Goal: Task Accomplishment & Management: Complete application form

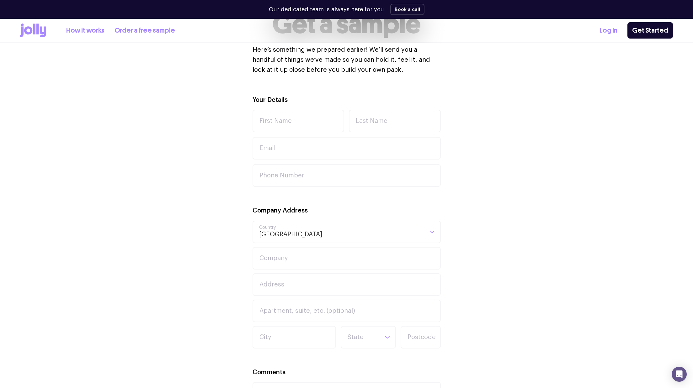
scroll to position [161, 0]
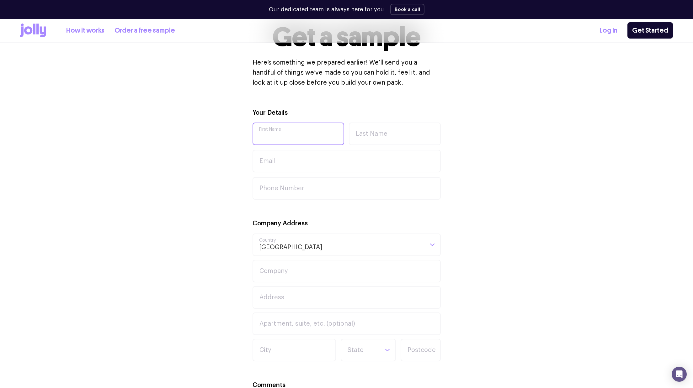
click at [277, 132] on input "First Name" at bounding box center [299, 134] width 92 height 23
type input "[PERSON_NAME]"
click at [354, 141] on input "Last Name" at bounding box center [395, 134] width 92 height 23
type input "[PERSON_NAME]"
click at [319, 168] on input "Email" at bounding box center [347, 161] width 188 height 23
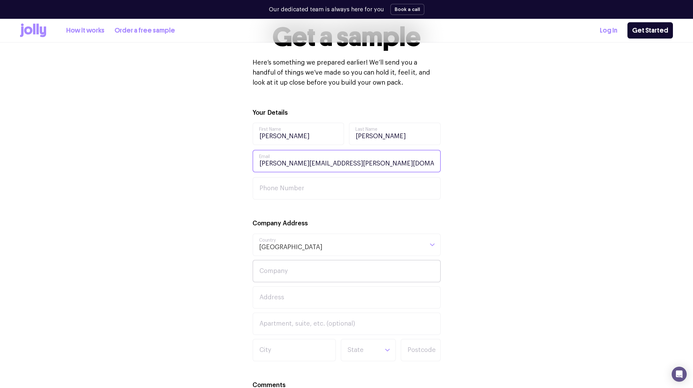
type input "[PERSON_NAME][EMAIL_ADDRESS][PERSON_NAME][DOMAIN_NAME]"
click at [291, 270] on input "Company" at bounding box center [347, 271] width 188 height 23
type input "Index Exchange"
click at [313, 298] on input "Address" at bounding box center [347, 297] width 188 height 23
paste input "Office [STREET_ADDRESS]"
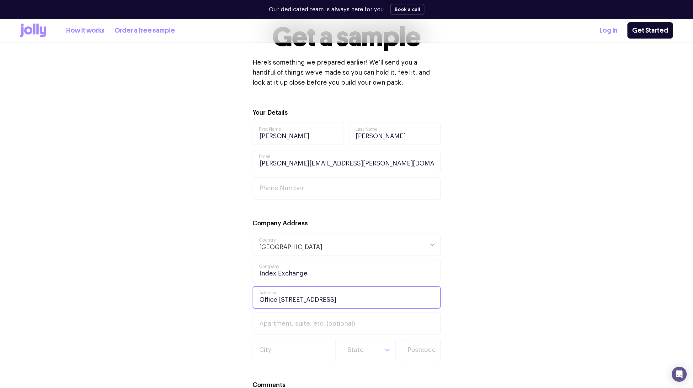
drag, startPoint x: 302, startPoint y: 300, endPoint x: 235, endPoint y: 300, distance: 67.1
click at [235, 300] on div "Your Details [PERSON_NAME] First Name [PERSON_NAME] Last Name [PERSON_NAME][EMA…" at bounding box center [346, 313] width 653 height 410
type input "Office [STREET_ADDRESS]"
click at [293, 325] on input "Apartment, suite, etc. (optional)" at bounding box center [347, 324] width 188 height 23
paste input "Office 03W121,"
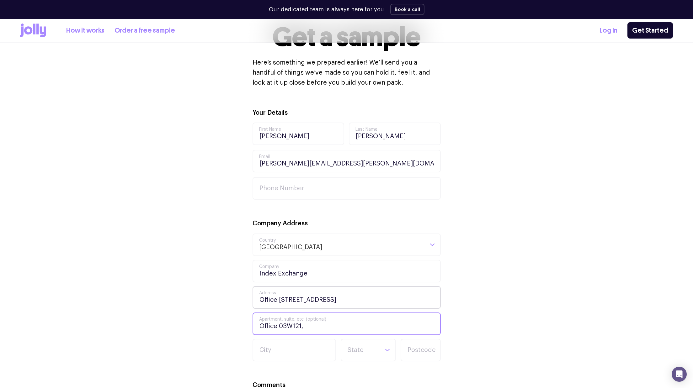
type input "Office 03W121,"
click at [302, 300] on input "Office [STREET_ADDRESS]" at bounding box center [347, 297] width 188 height 23
drag, startPoint x: 303, startPoint y: 300, endPoint x: 237, endPoint y: 300, distance: 66.5
click at [237, 300] on div "Your Details [PERSON_NAME] First Name [PERSON_NAME] Last Name [PERSON_NAME][EMA…" at bounding box center [346, 313] width 653 height 410
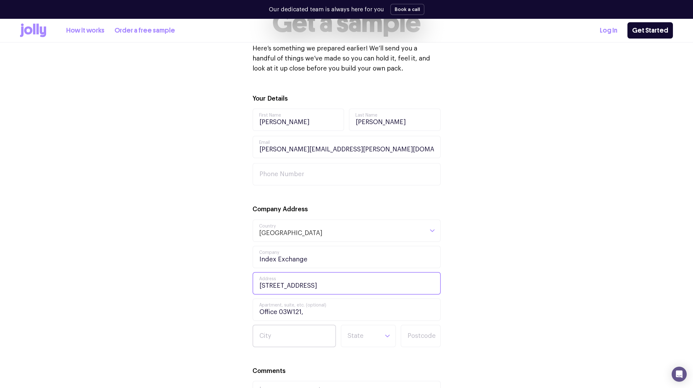
scroll to position [175, 0]
type input "[STREET_ADDRESS]"
click at [296, 337] on input "City" at bounding box center [294, 336] width 83 height 23
type input "[GEOGRAPHIC_DATA]"
click at [364, 339] on input "Search for option" at bounding box center [363, 335] width 32 height 21
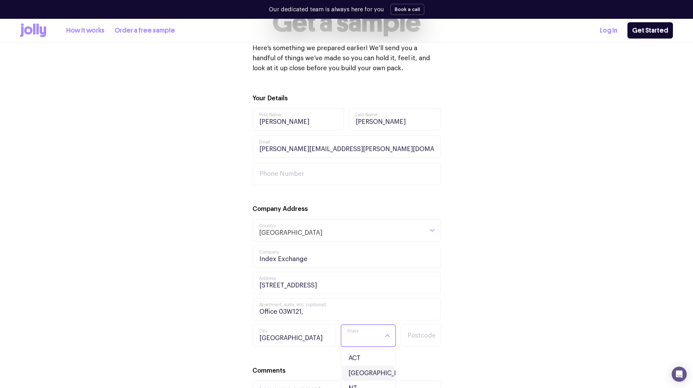
click at [366, 370] on li "[GEOGRAPHIC_DATA]" at bounding box center [368, 373] width 52 height 15
click at [413, 341] on input "Postcode" at bounding box center [421, 336] width 40 height 23
type input "2000"
click at [513, 333] on div "Your Details [PERSON_NAME] First Name [PERSON_NAME] Last Name [PERSON_NAME][EMA…" at bounding box center [346, 298] width 653 height 410
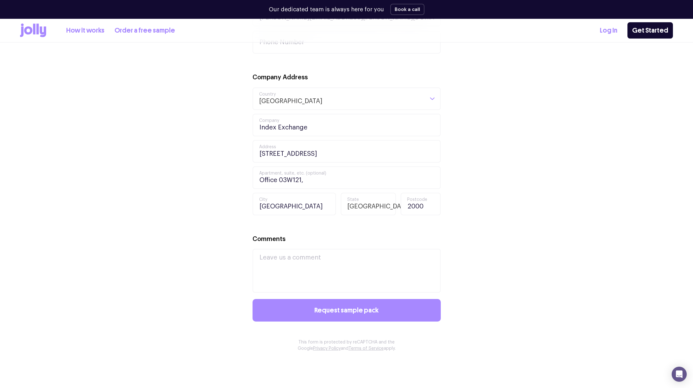
scroll to position [404, 0]
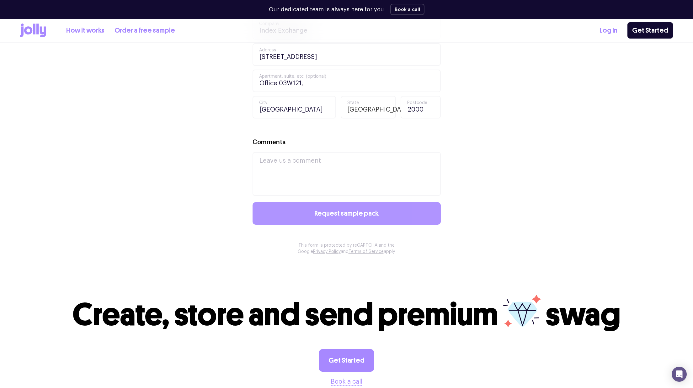
click at [380, 210] on button "Request sample pack" at bounding box center [347, 213] width 188 height 23
click at [355, 210] on span "Request sample pack" at bounding box center [346, 213] width 64 height 7
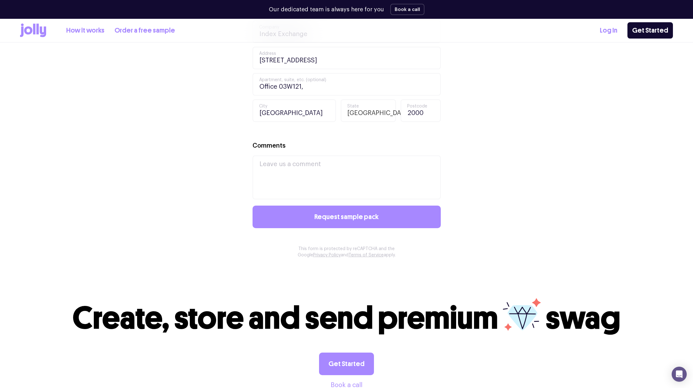
scroll to position [410, 0]
click at [352, 174] on textarea "Comments" at bounding box center [347, 178] width 188 height 44
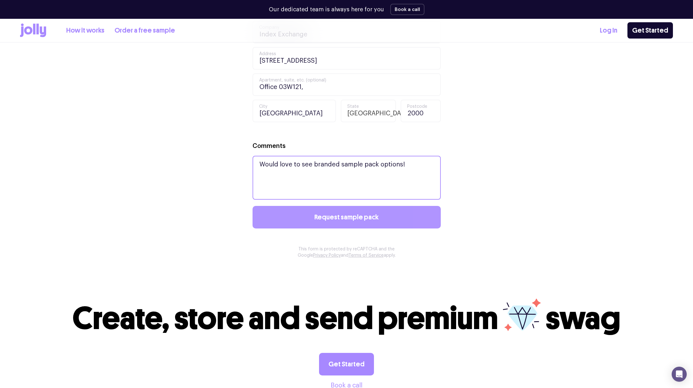
type textarea "Would love to see branded sample pack options!"
click at [383, 214] on button "Request sample pack" at bounding box center [347, 217] width 188 height 23
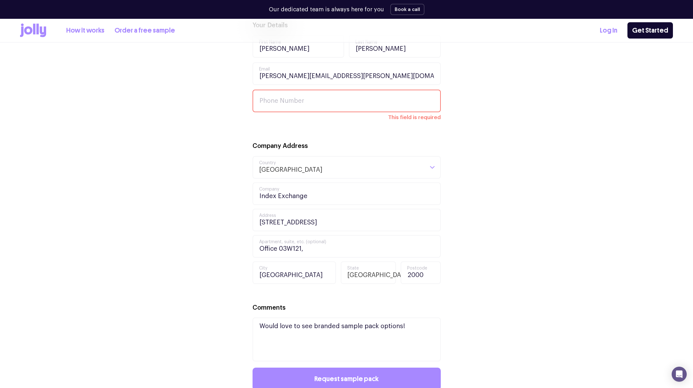
scroll to position [221, 0]
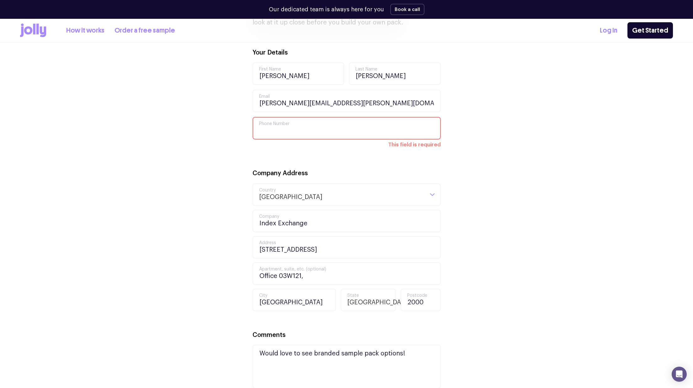
click at [404, 137] on input "Phone Number" at bounding box center [347, 128] width 188 height 23
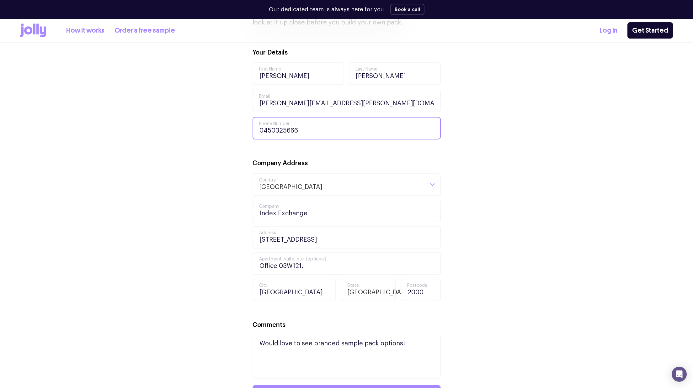
type input "0450325666"
click at [489, 136] on div "Your Details [PERSON_NAME] First Name [PERSON_NAME] Last Name [PERSON_NAME][EMA…" at bounding box center [346, 253] width 653 height 410
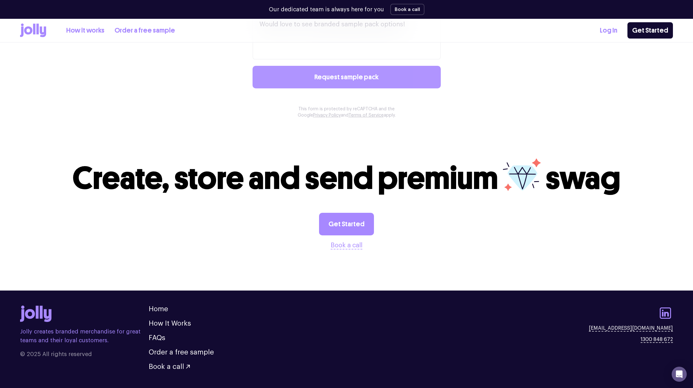
scroll to position [539, 0]
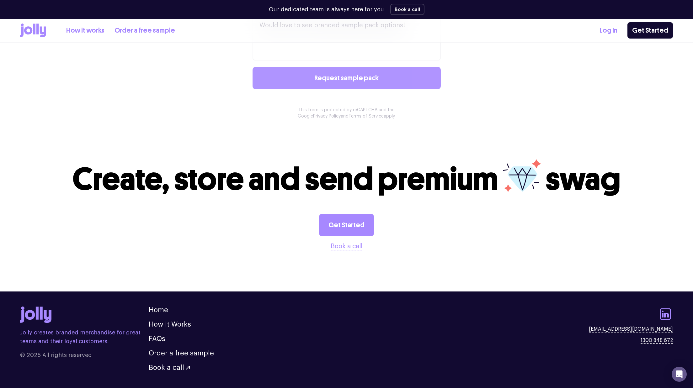
click at [414, 87] on button "Request sample pack" at bounding box center [347, 78] width 188 height 23
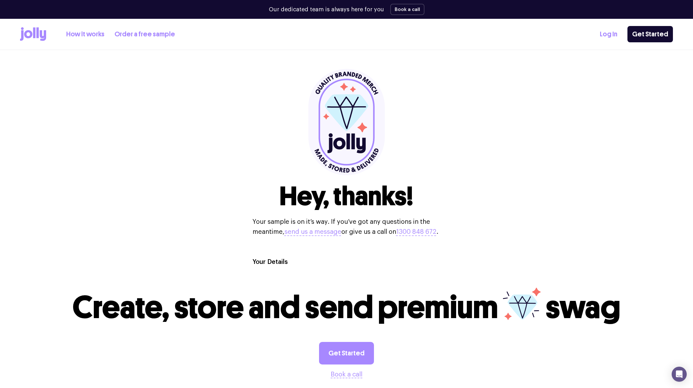
scroll to position [0, 0]
